Goal: Task Accomplishment & Management: Manage account settings

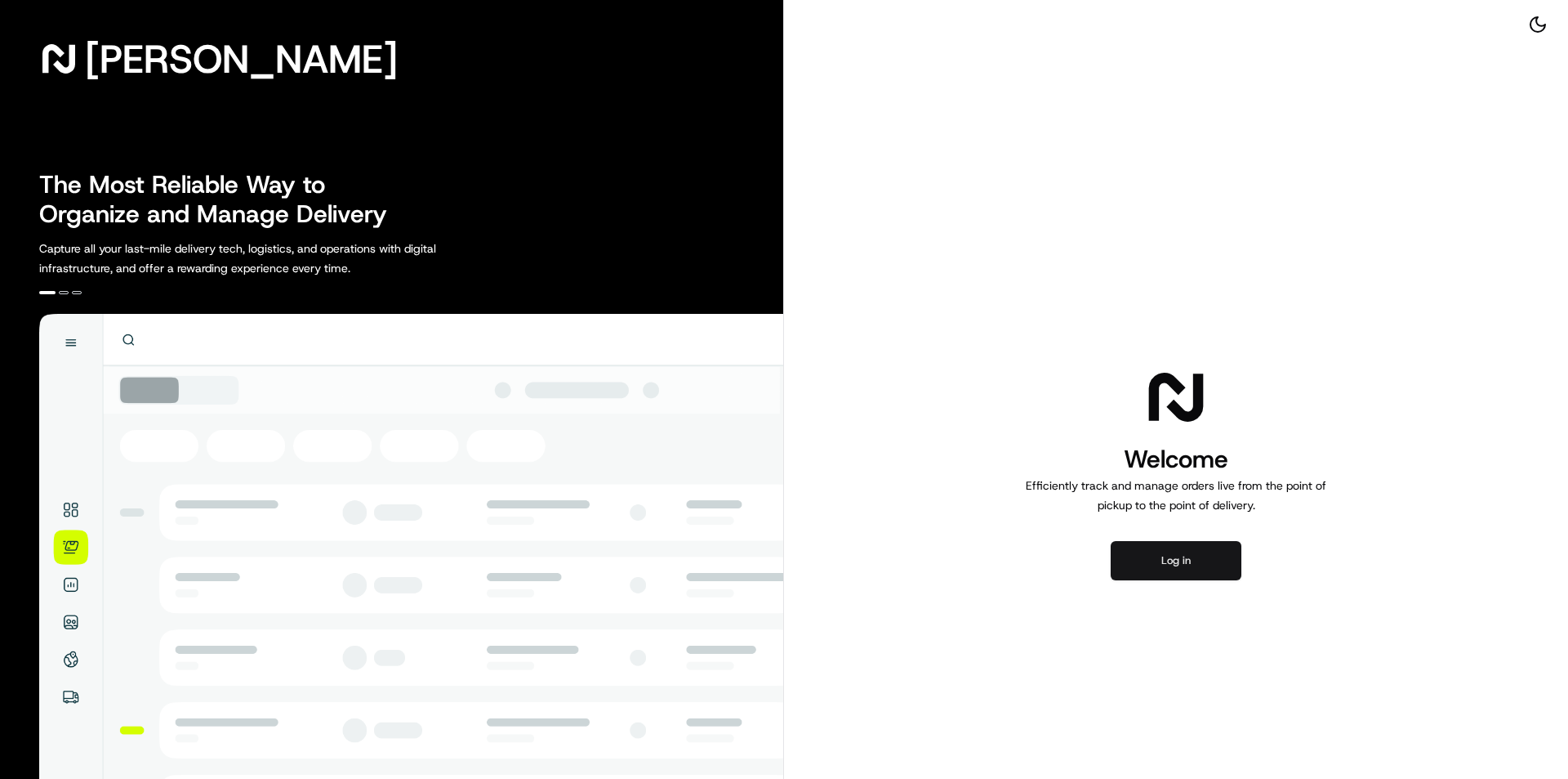
click at [1187, 567] on button "Log in" at bounding box center [1175, 561] width 131 height 39
